Goal: Task Accomplishment & Management: Manage account settings

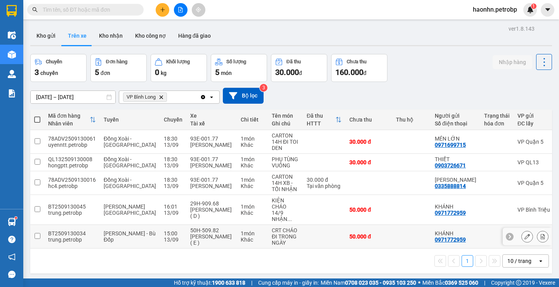
click at [315, 249] on td at bounding box center [324, 237] width 43 height 24
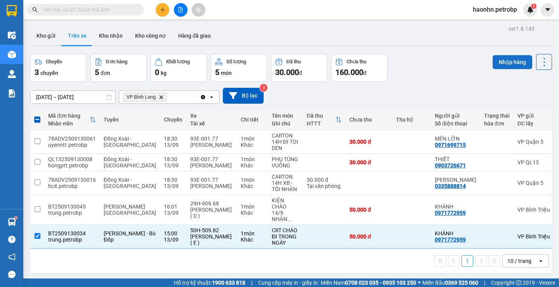
click at [496, 66] on button "Nhập hàng" at bounding box center [513, 62] width 40 height 14
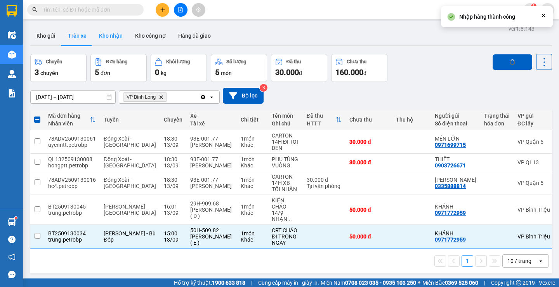
checkbox input "false"
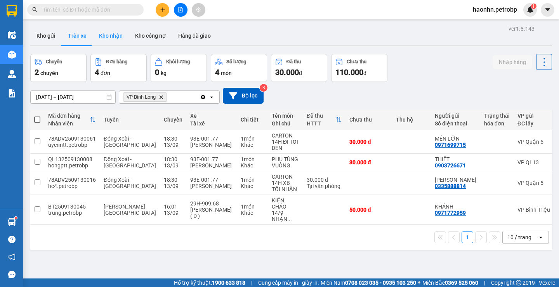
click at [110, 38] on button "Kho nhận" at bounding box center [111, 35] width 36 height 19
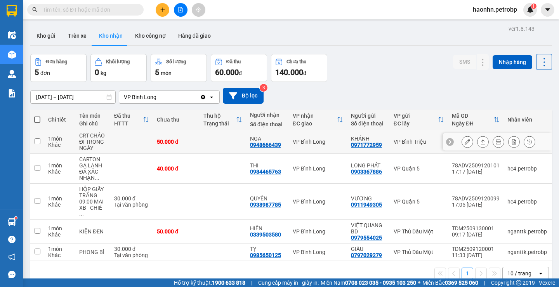
click at [271, 145] on div "0948666439" at bounding box center [265, 145] width 31 height 6
copy div "0948666439"
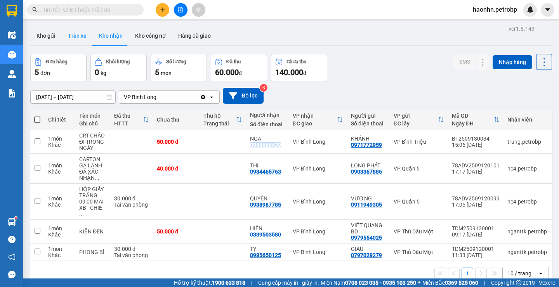
click at [90, 39] on button "Trên xe" at bounding box center [77, 35] width 31 height 19
type input "[DATE] – [DATE]"
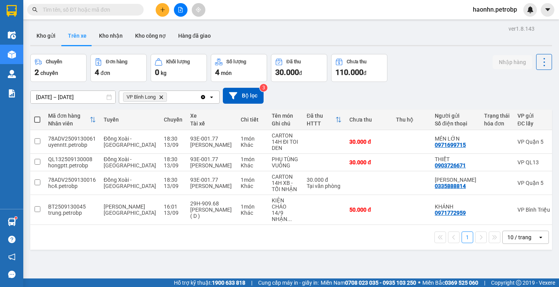
scroll to position [0, 124]
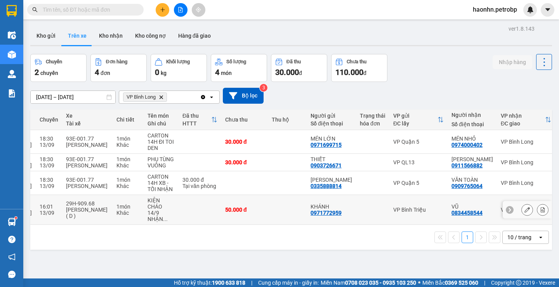
click at [452, 216] on div "0834458544" at bounding box center [467, 213] width 31 height 6
copy div "0834458544"
click at [197, 205] on td at bounding box center [200, 210] width 43 height 30
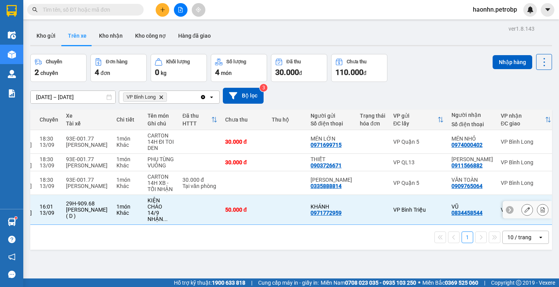
click at [393, 213] on div "VP Bình Triệu" at bounding box center [418, 210] width 50 height 6
checkbox input "false"
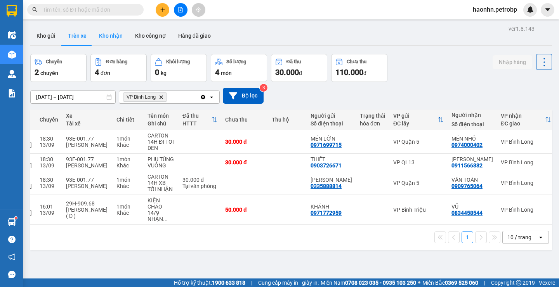
click at [112, 40] on button "Kho nhận" at bounding box center [111, 35] width 36 height 19
type input "[DATE] – [DATE]"
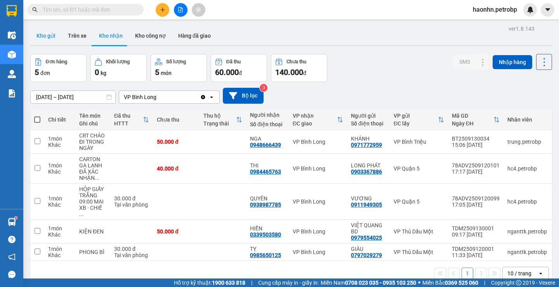
click at [45, 37] on button "Kho gửi" at bounding box center [45, 35] width 31 height 19
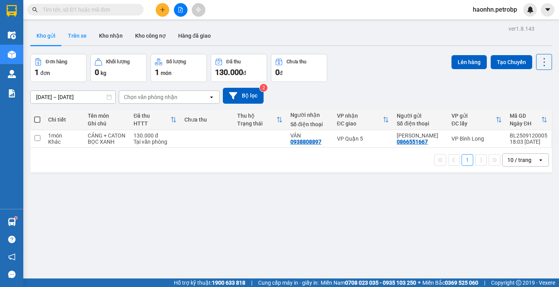
click at [82, 43] on button "Trên xe" at bounding box center [77, 35] width 31 height 19
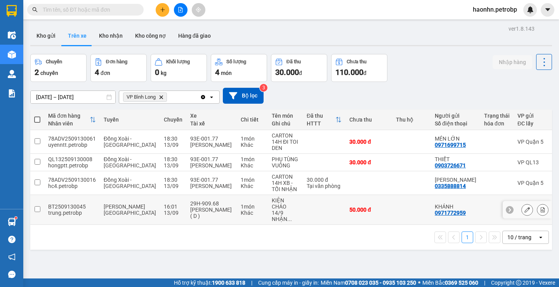
click at [358, 220] on td "50.000 đ" at bounding box center [369, 210] width 47 height 30
checkbox input "true"
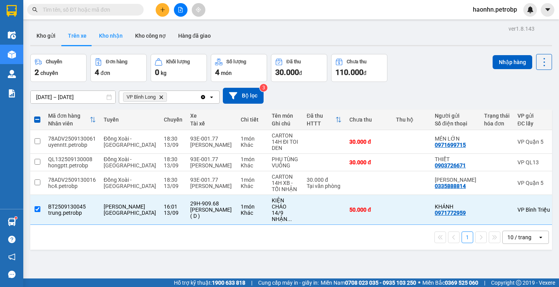
click at [97, 37] on button "Kho nhận" at bounding box center [111, 35] width 36 height 19
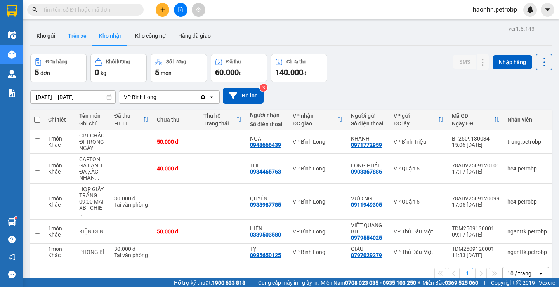
click at [81, 37] on button "Trên xe" at bounding box center [77, 35] width 31 height 19
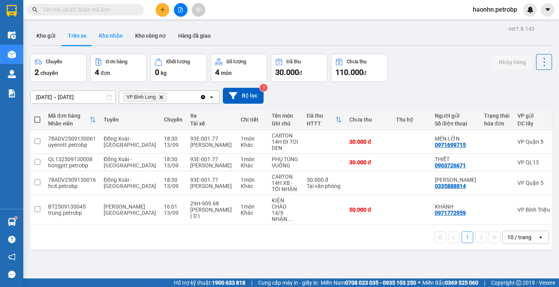
click at [110, 36] on button "Kho nhận" at bounding box center [111, 35] width 36 height 19
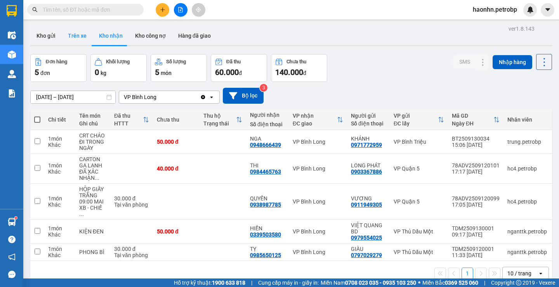
click at [79, 41] on button "Trên xe" at bounding box center [77, 35] width 31 height 19
type input "[DATE] – [DATE]"
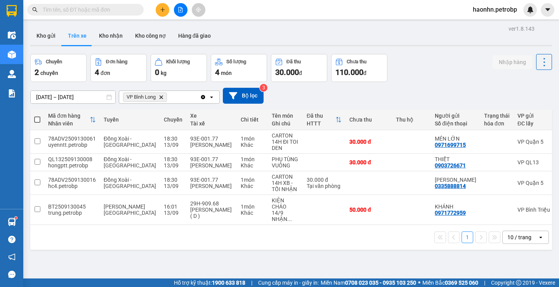
drag, startPoint x: 106, startPoint y: 37, endPoint x: 110, endPoint y: 57, distance: 20.3
click at [110, 57] on div "ver 1.8.143 Kho gửi Trên xe Kho nhận Kho công nợ Hàng đã giao Chuyến 2 chuyến Đ…" at bounding box center [291, 166] width 528 height 287
click at [525, 212] on icon at bounding box center [527, 209] width 5 height 5
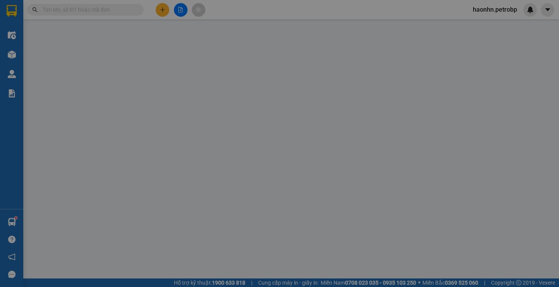
type input "0971772959"
type input "KHÁNH"
type input "0834458544"
type input "VŨ"
type input "50.000"
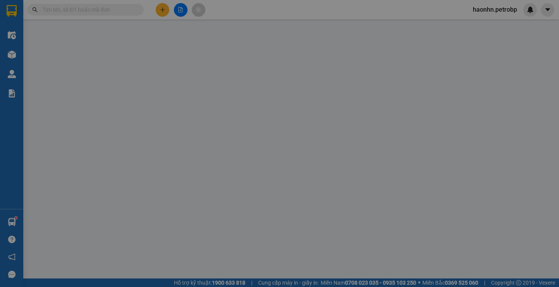
type input "50.000"
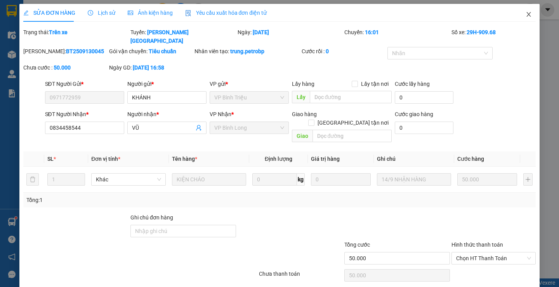
click at [527, 14] on span "Close" at bounding box center [529, 15] width 22 height 22
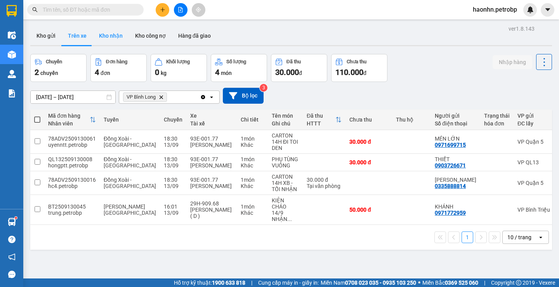
click at [107, 30] on button "Kho nhận" at bounding box center [111, 35] width 36 height 19
type input "[DATE] – [DATE]"
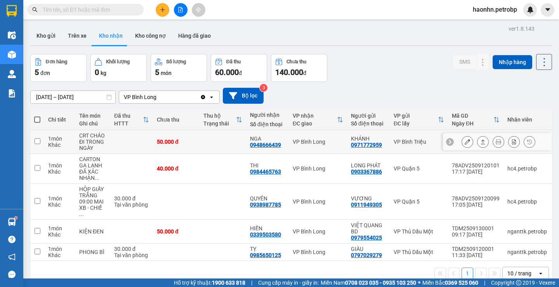
click at [468, 144] on div at bounding box center [499, 142] width 74 height 12
click at [467, 143] on button at bounding box center [467, 142] width 11 height 14
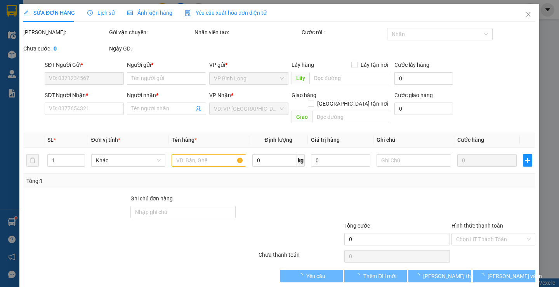
type input "0971772959"
type input "KHÁNH"
type input "0948666439"
type input "NGA"
type input "50.000"
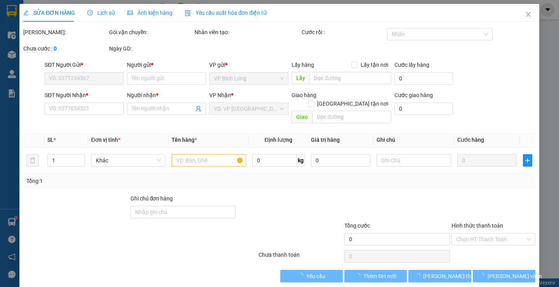
type input "50.000"
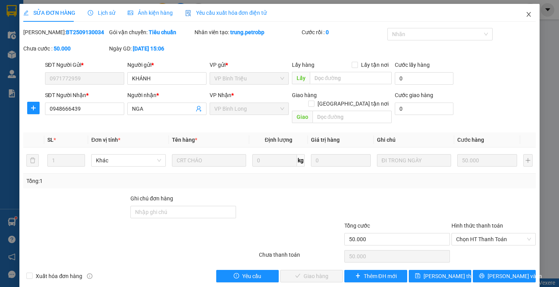
click at [521, 17] on span "Close" at bounding box center [529, 15] width 22 height 22
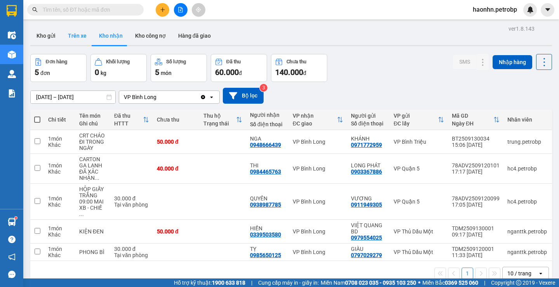
click at [88, 37] on button "Trên xe" at bounding box center [77, 35] width 31 height 19
type input "[DATE] – [DATE]"
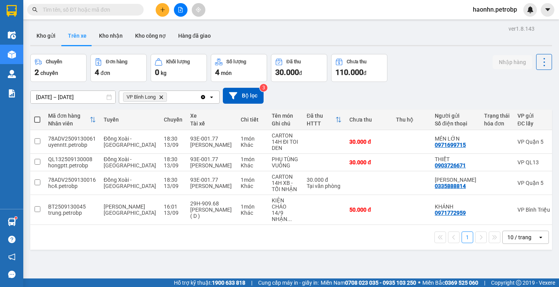
scroll to position [0, 124]
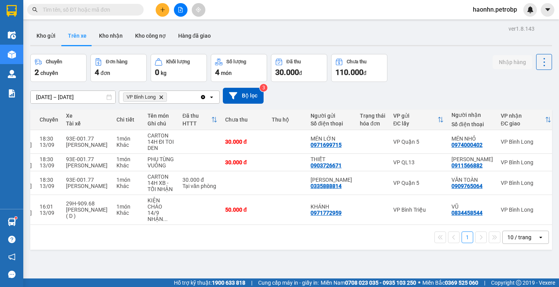
drag, startPoint x: 275, startPoint y: 234, endPoint x: 163, endPoint y: 236, distance: 112.6
click at [163, 236] on div "1 10 / trang open" at bounding box center [291, 237] width 522 height 25
click at [268, 223] on td at bounding box center [287, 210] width 39 height 30
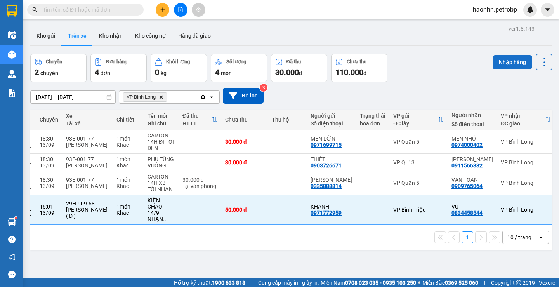
click at [495, 56] on button "Nhập hàng" at bounding box center [513, 62] width 40 height 14
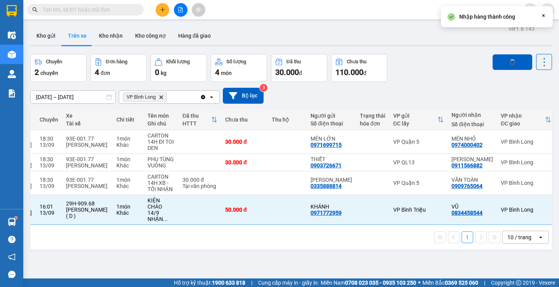
checkbox input "false"
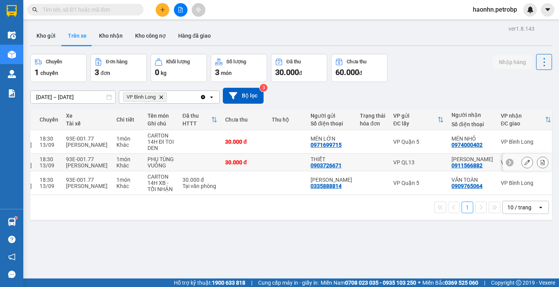
click at [414, 163] on td "VP QL13" at bounding box center [418, 162] width 58 height 17
checkbox input "true"
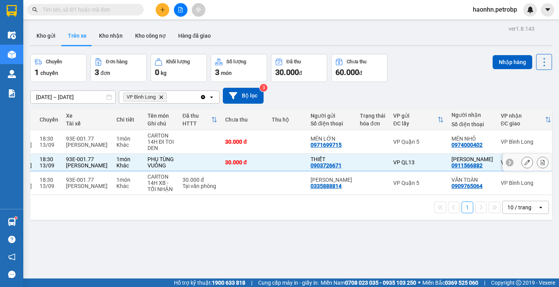
click at [411, 186] on div "VP Quận 5" at bounding box center [418, 183] width 50 height 6
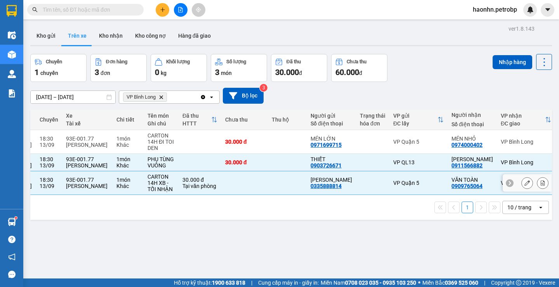
checkbox input "true"
click at [409, 146] on td "VP Quận 5" at bounding box center [418, 142] width 58 height 24
checkbox input "true"
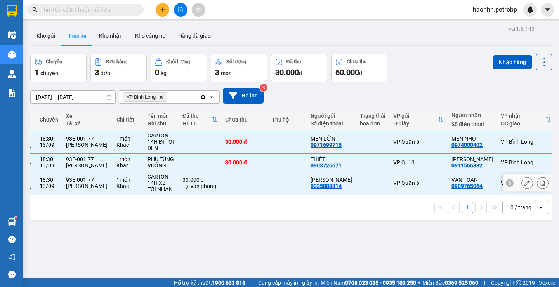
click at [452, 189] on div "0909765064" at bounding box center [467, 186] width 31 height 6
copy div "0909765064"
click at [362, 44] on div "Kho gửi Trên xe Kho nhận Kho công nợ Hàng đã giao" at bounding box center [291, 36] width 522 height 21
click at [178, 12] on button at bounding box center [181, 10] width 14 height 14
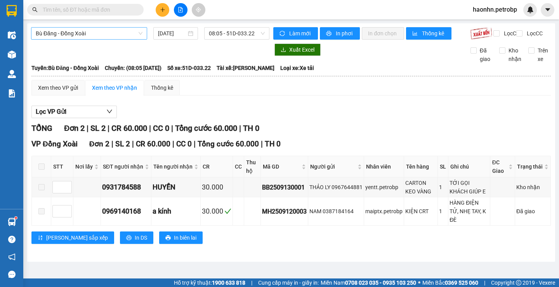
click at [87, 37] on span "Bù Đăng - Đồng Xoài" at bounding box center [89, 34] width 107 height 12
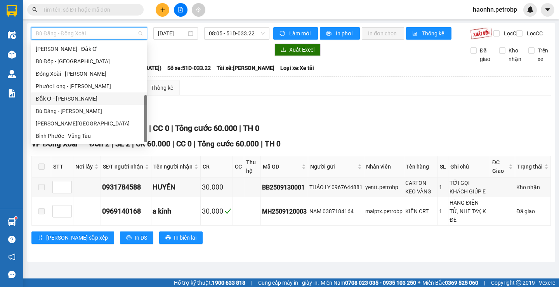
scroll to position [6, 0]
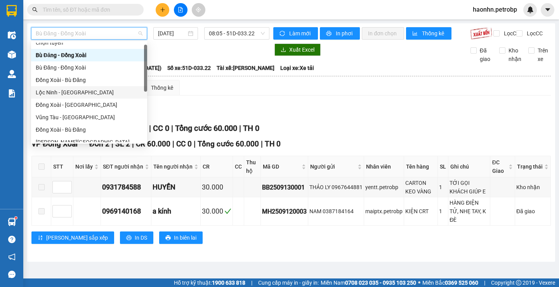
click at [74, 89] on div "Lộc Ninh - [GEOGRAPHIC_DATA]" at bounding box center [89, 92] width 107 height 9
type input "[DATE]"
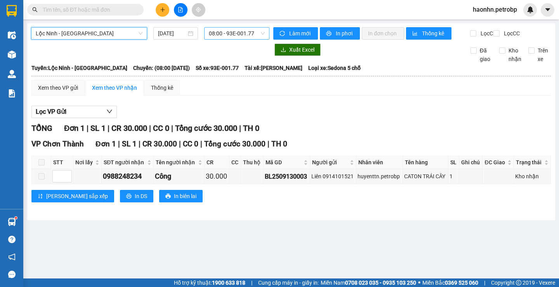
click at [217, 37] on span "08:00 - 93E-001.77" at bounding box center [237, 34] width 56 height 12
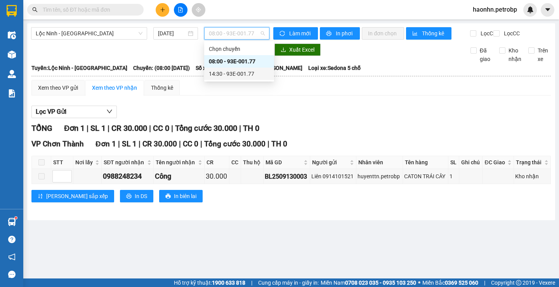
click at [231, 78] on div "14:30 - 93E-001.77" at bounding box center [239, 74] width 61 height 9
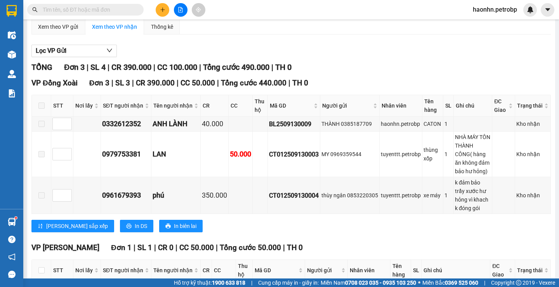
scroll to position [100, 0]
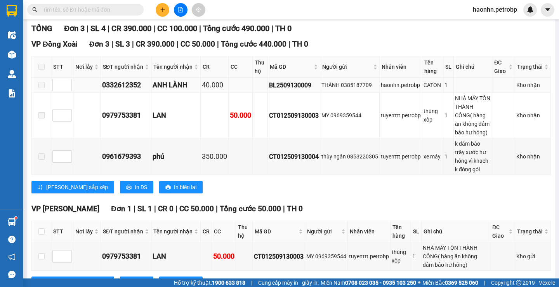
click at [270, 90] on div "BL2509130009" at bounding box center [294, 85] width 50 height 10
copy div "BL2509130009"
click at [59, 11] on input "text" at bounding box center [89, 9] width 92 height 9
paste input "BL2509130009"
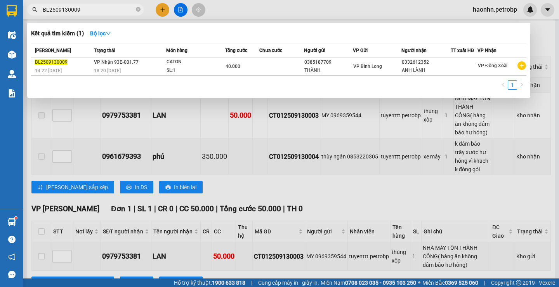
type input "BL2509130009"
click at [115, 67] on div "18:20 [DATE]" at bounding box center [130, 70] width 72 height 9
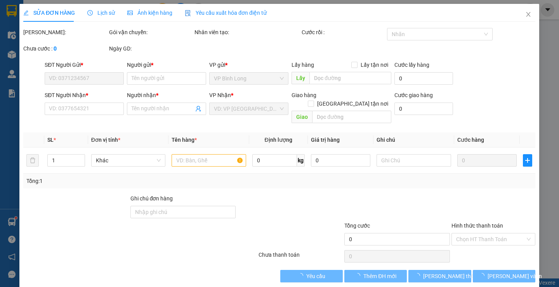
type input "0385187709"
type input "THÀNH"
type input "0332612352"
type input "ANH LÀNH"
type input "40.000"
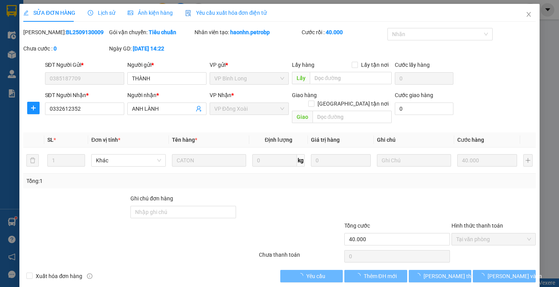
click at [100, 17] on div "Lịch sử" at bounding box center [102, 13] width 28 height 18
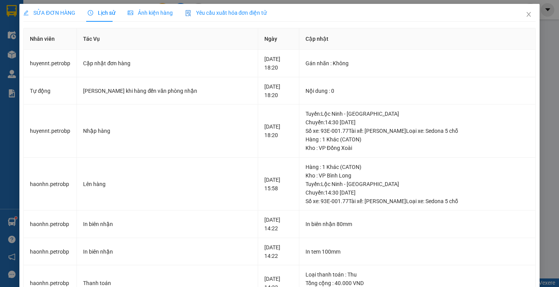
click at [63, 15] on span "SỬA ĐƠN HÀNG" at bounding box center [49, 13] width 52 height 6
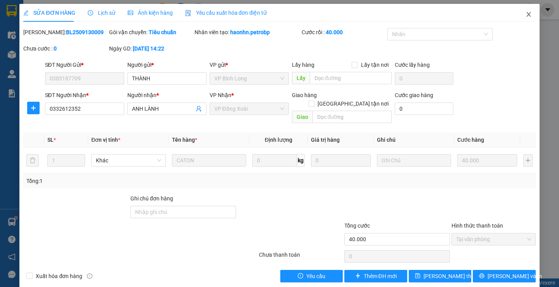
click at [522, 11] on span "Close" at bounding box center [529, 15] width 22 height 22
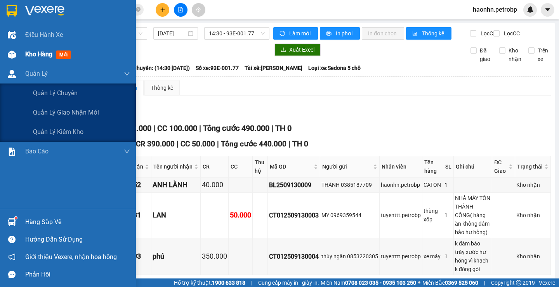
click at [11, 59] on div at bounding box center [12, 55] width 14 height 14
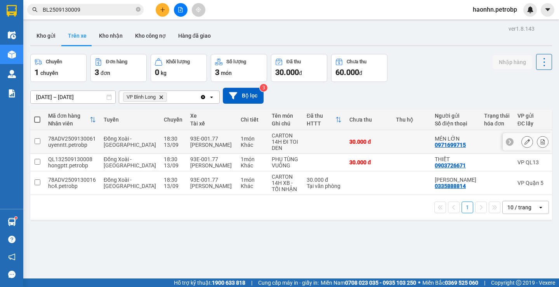
click at [303, 146] on td at bounding box center [324, 142] width 43 height 24
checkbox input "true"
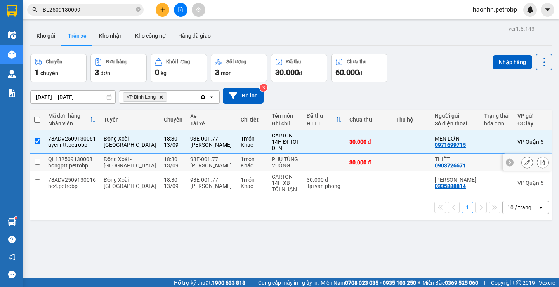
click at [303, 170] on td at bounding box center [324, 162] width 43 height 17
checkbox input "true"
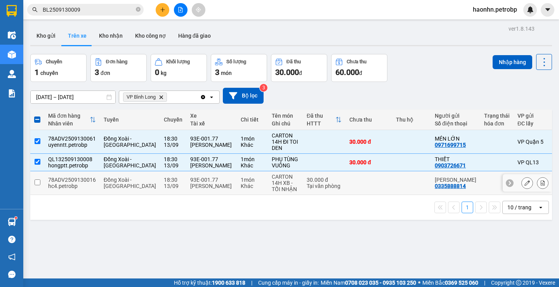
click at [307, 183] on div "30.000 đ" at bounding box center [324, 180] width 35 height 6
checkbox input "true"
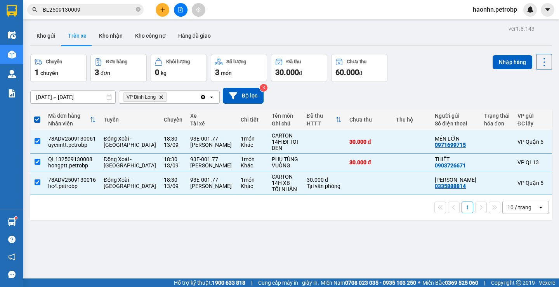
scroll to position [0, 124]
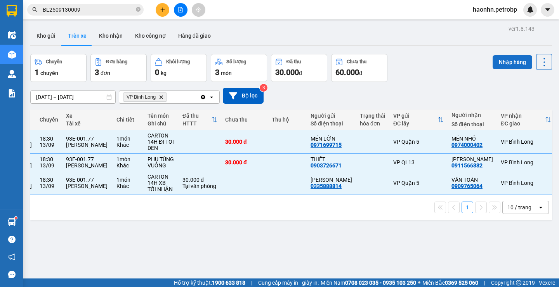
click at [517, 63] on button "Nhập hàng" at bounding box center [513, 62] width 40 height 14
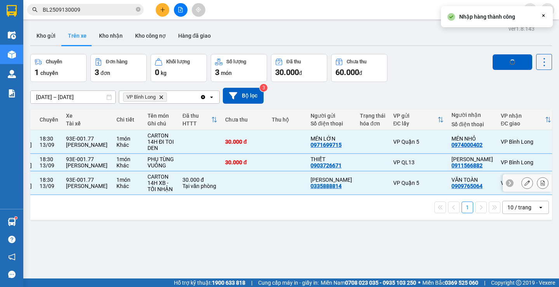
checkbox input "false"
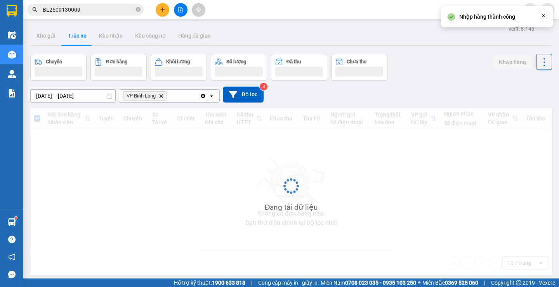
scroll to position [0, 0]
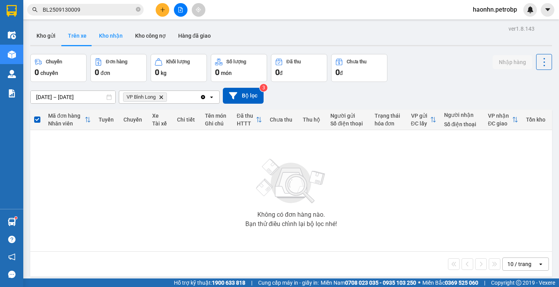
click at [112, 34] on button "Kho nhận" at bounding box center [111, 35] width 36 height 19
type input "[DATE] – [DATE]"
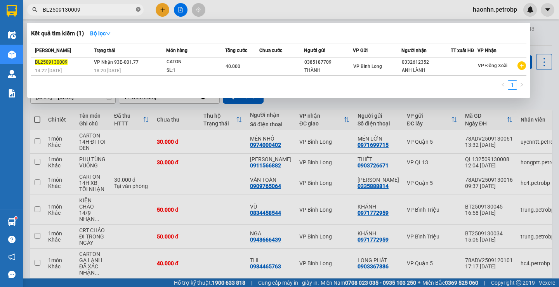
click at [138, 7] on span at bounding box center [138, 9] width 5 height 7
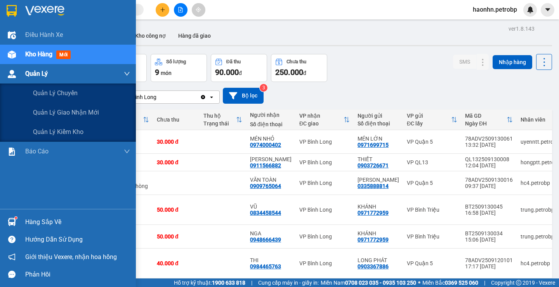
click at [15, 71] on img at bounding box center [12, 74] width 8 height 8
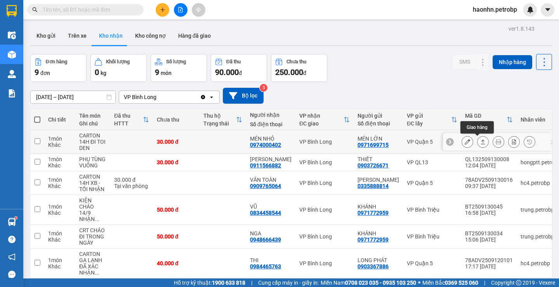
click at [465, 143] on icon at bounding box center [467, 141] width 5 height 5
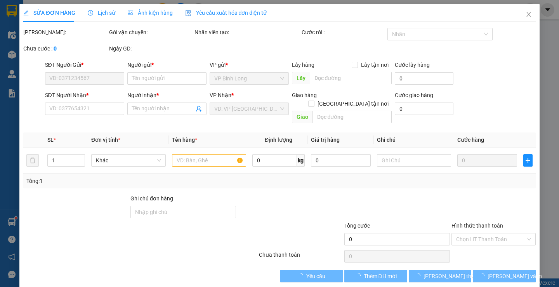
click at [479, 221] on div at bounding box center [494, 207] width 86 height 27
type input "0971699715"
type input "MÉN LỚN"
type input "0974000402"
type input "MÉN NHỎ"
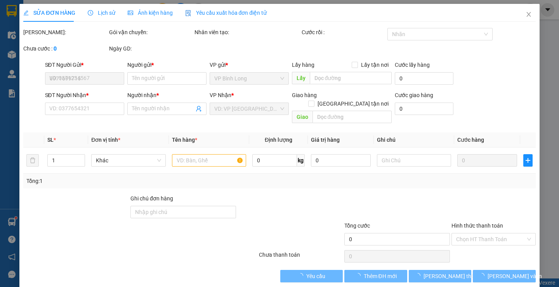
type input "30.000"
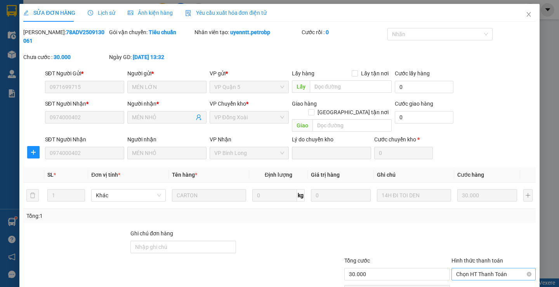
click at [474, 268] on span "Chọn HT Thanh Toán" at bounding box center [493, 274] width 75 height 12
click at [475, 270] on div "Tại văn phòng" at bounding box center [489, 272] width 74 height 9
type input "0"
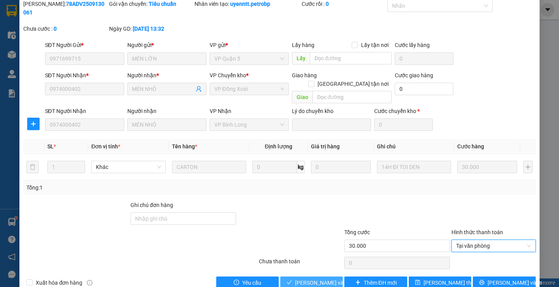
click at [324, 278] on span "[PERSON_NAME] và Giao hàng" at bounding box center [332, 282] width 75 height 9
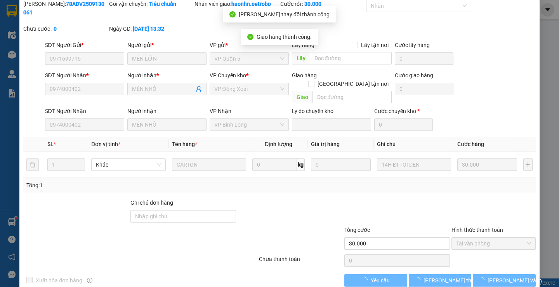
scroll to position [0, 0]
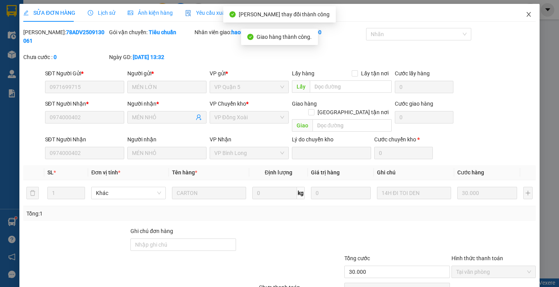
click at [518, 19] on span "Close" at bounding box center [529, 15] width 22 height 22
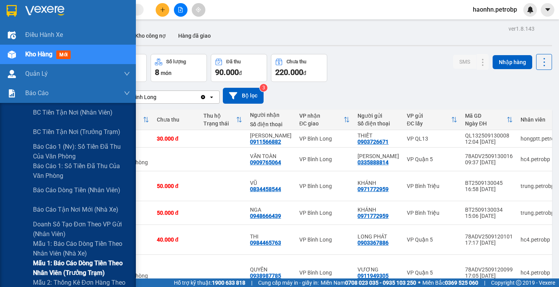
click at [92, 263] on span "Mẫu 1: Báo cáo dòng tiền theo nhân viên (trưởng trạm)" at bounding box center [81, 267] width 97 height 19
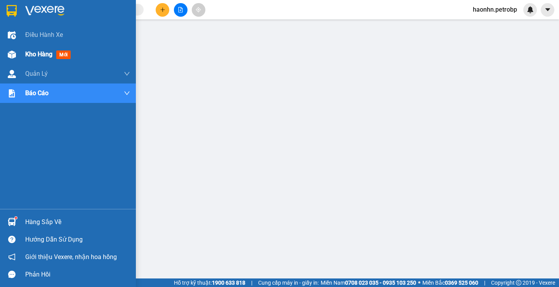
click at [4, 54] on div "Kho hàng mới" at bounding box center [68, 54] width 136 height 19
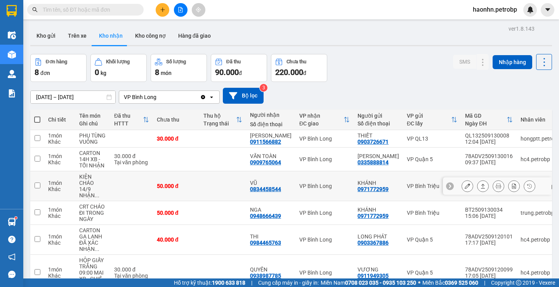
click at [210, 190] on td at bounding box center [223, 186] width 47 height 30
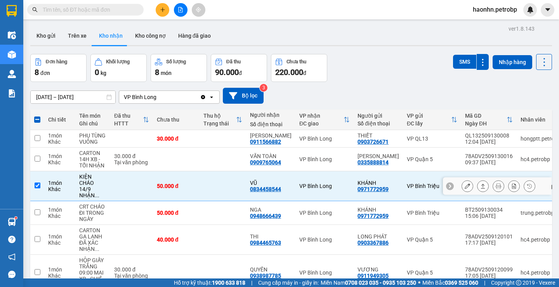
click at [211, 195] on td at bounding box center [223, 186] width 47 height 30
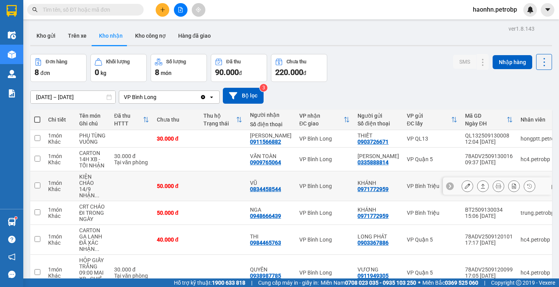
click at [217, 190] on td at bounding box center [223, 186] width 47 height 30
checkbox input "true"
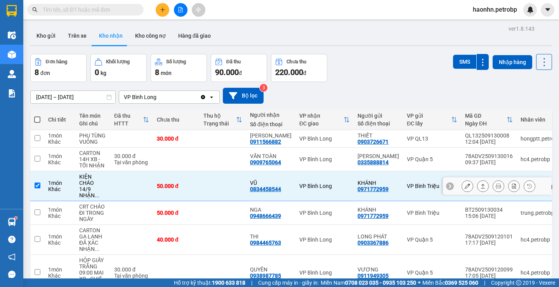
click at [218, 206] on td at bounding box center [223, 213] width 47 height 24
checkbox input "true"
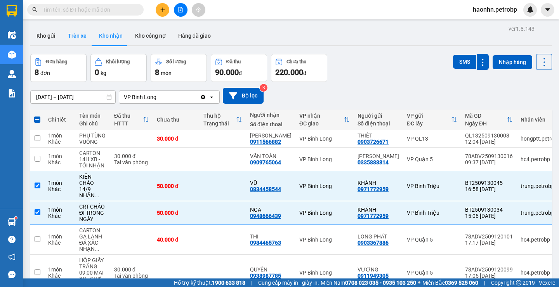
click at [86, 40] on button "Trên xe" at bounding box center [77, 35] width 31 height 19
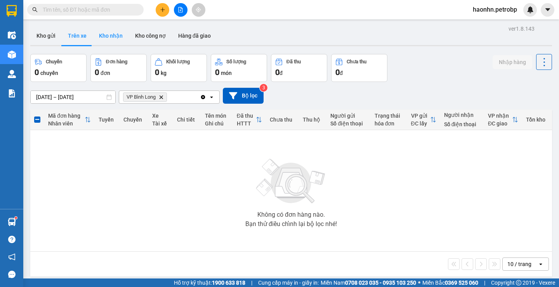
click at [119, 34] on button "Kho nhận" at bounding box center [111, 35] width 36 height 19
type input "[DATE] – [DATE]"
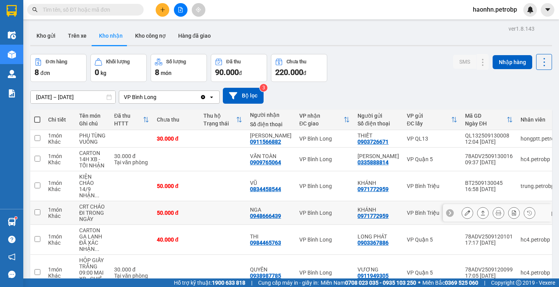
scroll to position [78, 0]
